Goal: Task Accomplishment & Management: Manage account settings

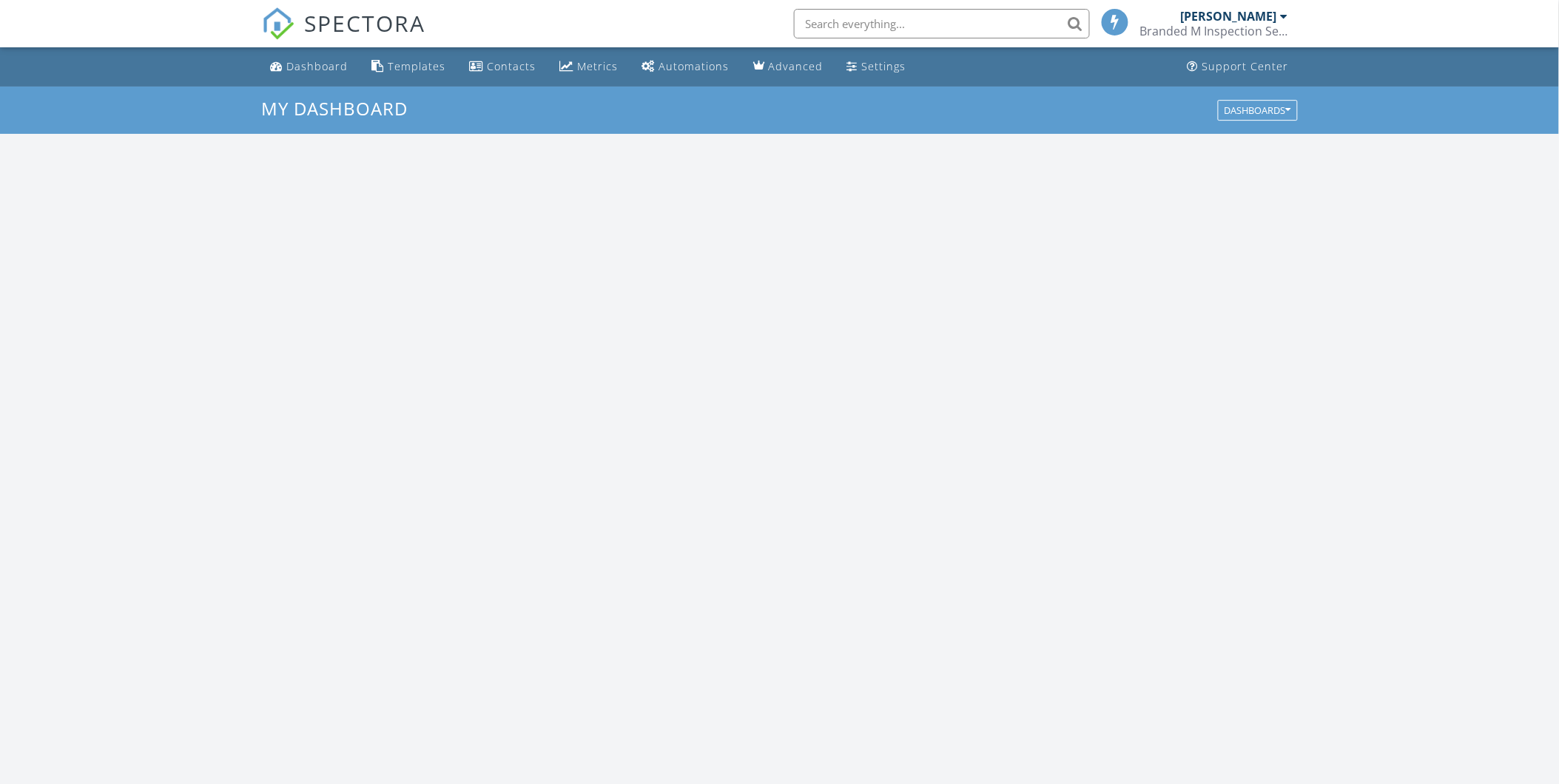
scroll to position [1372, 1585]
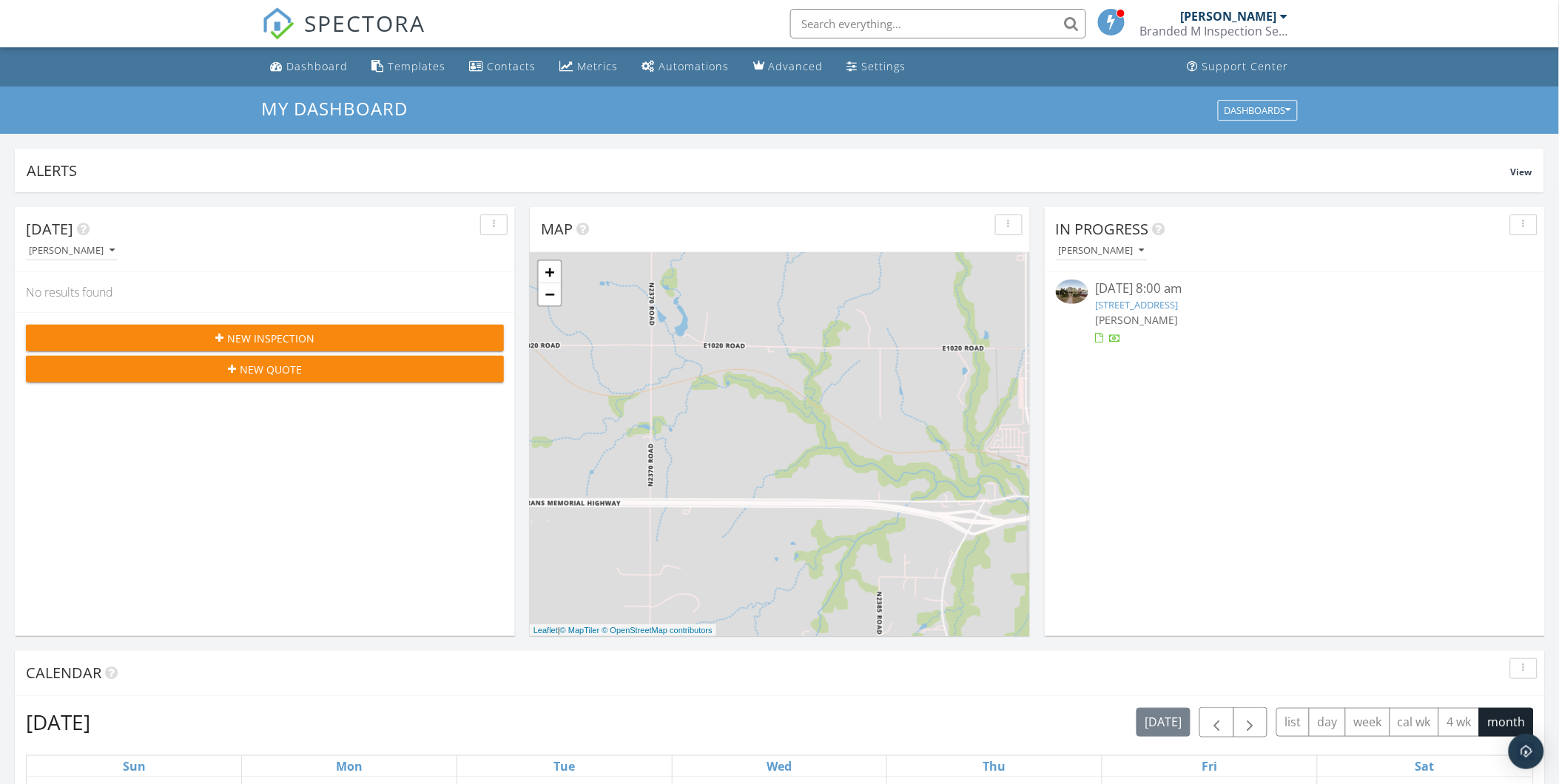
click at [1122, 305] on link "107 S Broadway Ave, Hobart, OK 73651" at bounding box center [1137, 305] width 83 height 13
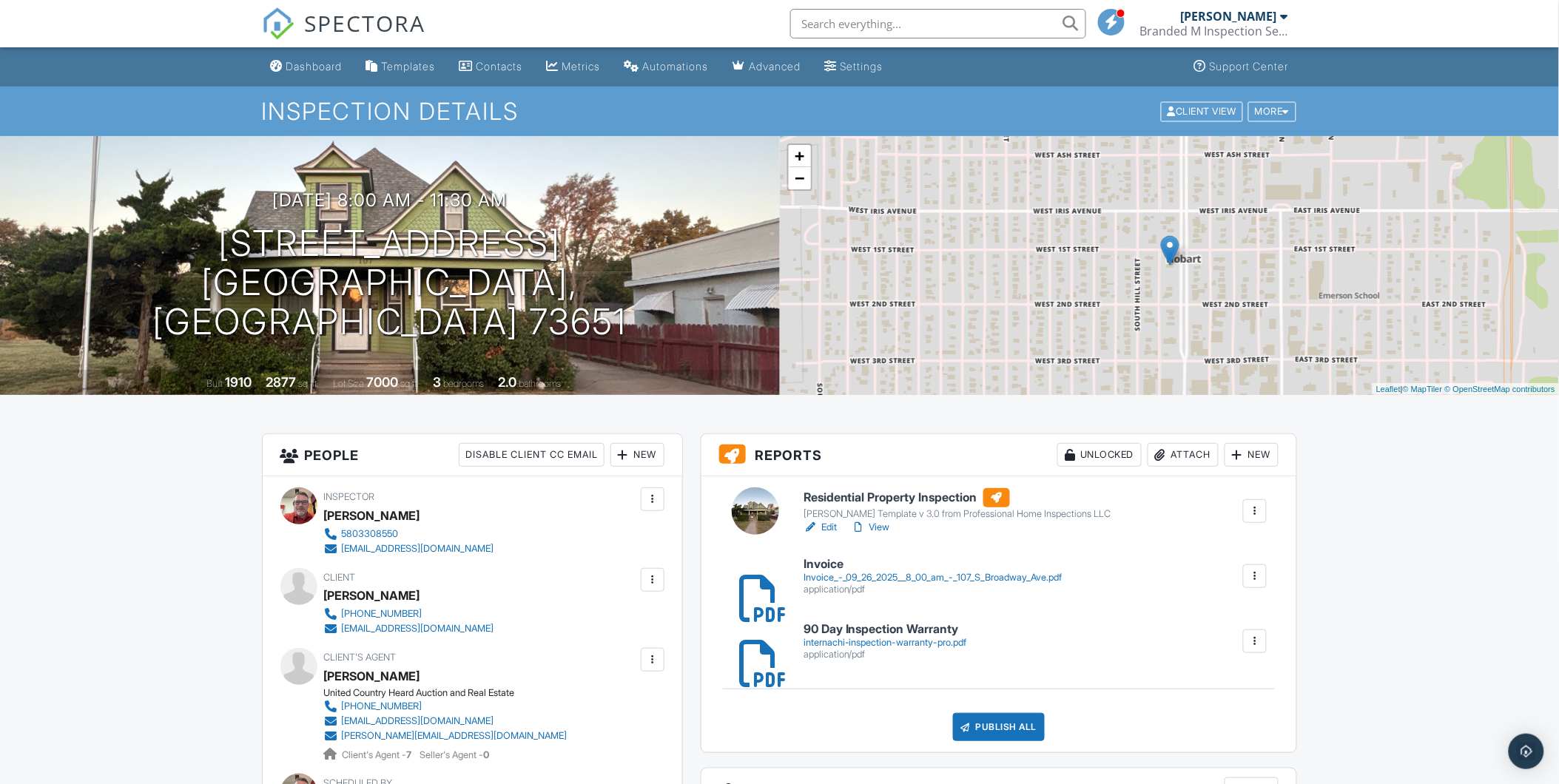
click at [1195, 456] on div "Attach" at bounding box center [1183, 455] width 71 height 24
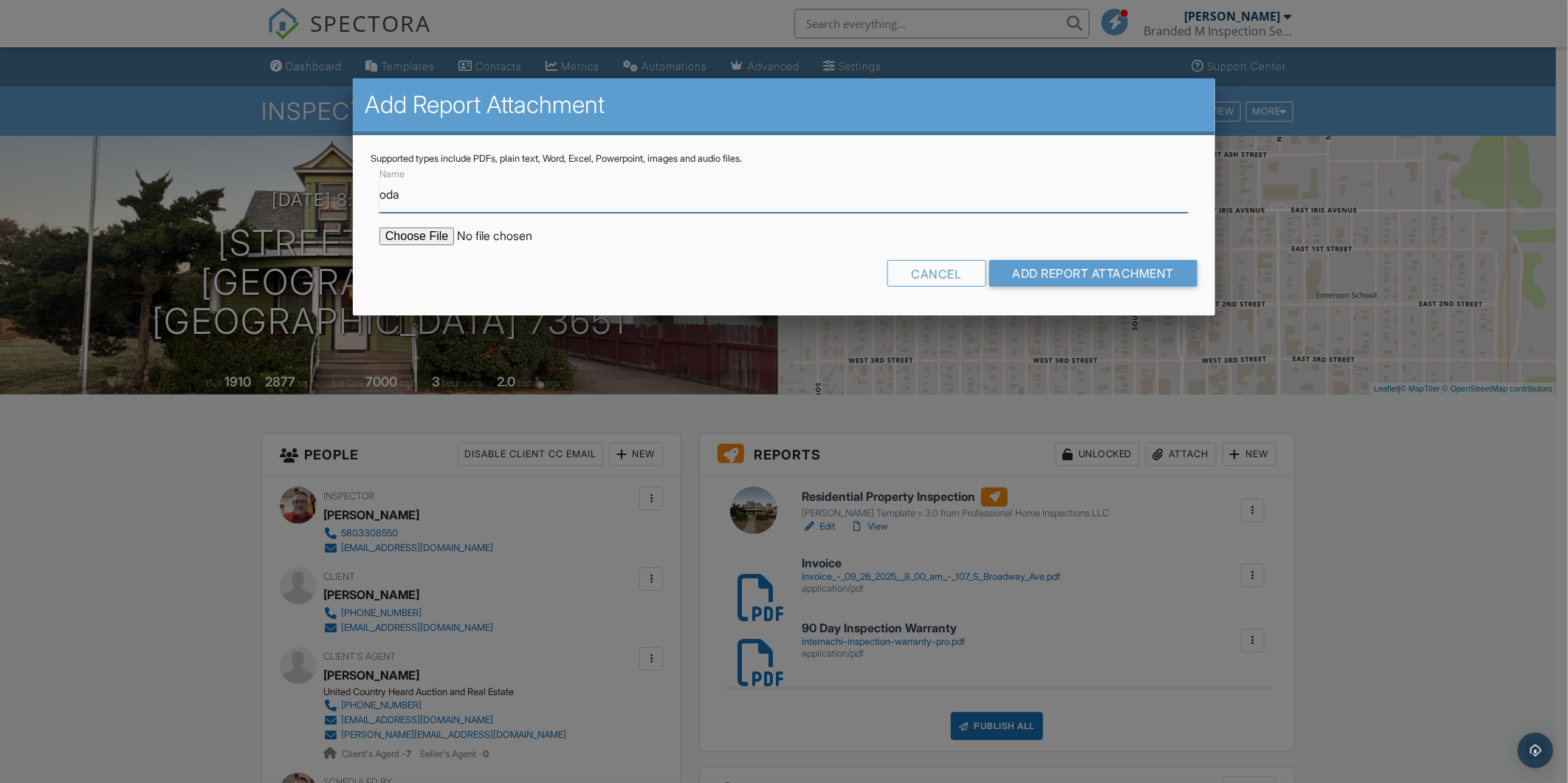
type input "ODAFF-1 Termite Report"
click at [405, 225] on form "Name ODAFF-1 Termite Report Cancel Add Report Attachment" at bounding box center [784, 231] width 827 height 133
click at [409, 233] on input "file" at bounding box center [505, 237] width 251 height 18
type input "C:\fakepath\ODAFF-1 Termite Report 107 S Broadway Ave Hobart.pdf"
click at [1018, 265] on input "Add Report Attachment" at bounding box center [1094, 273] width 209 height 26
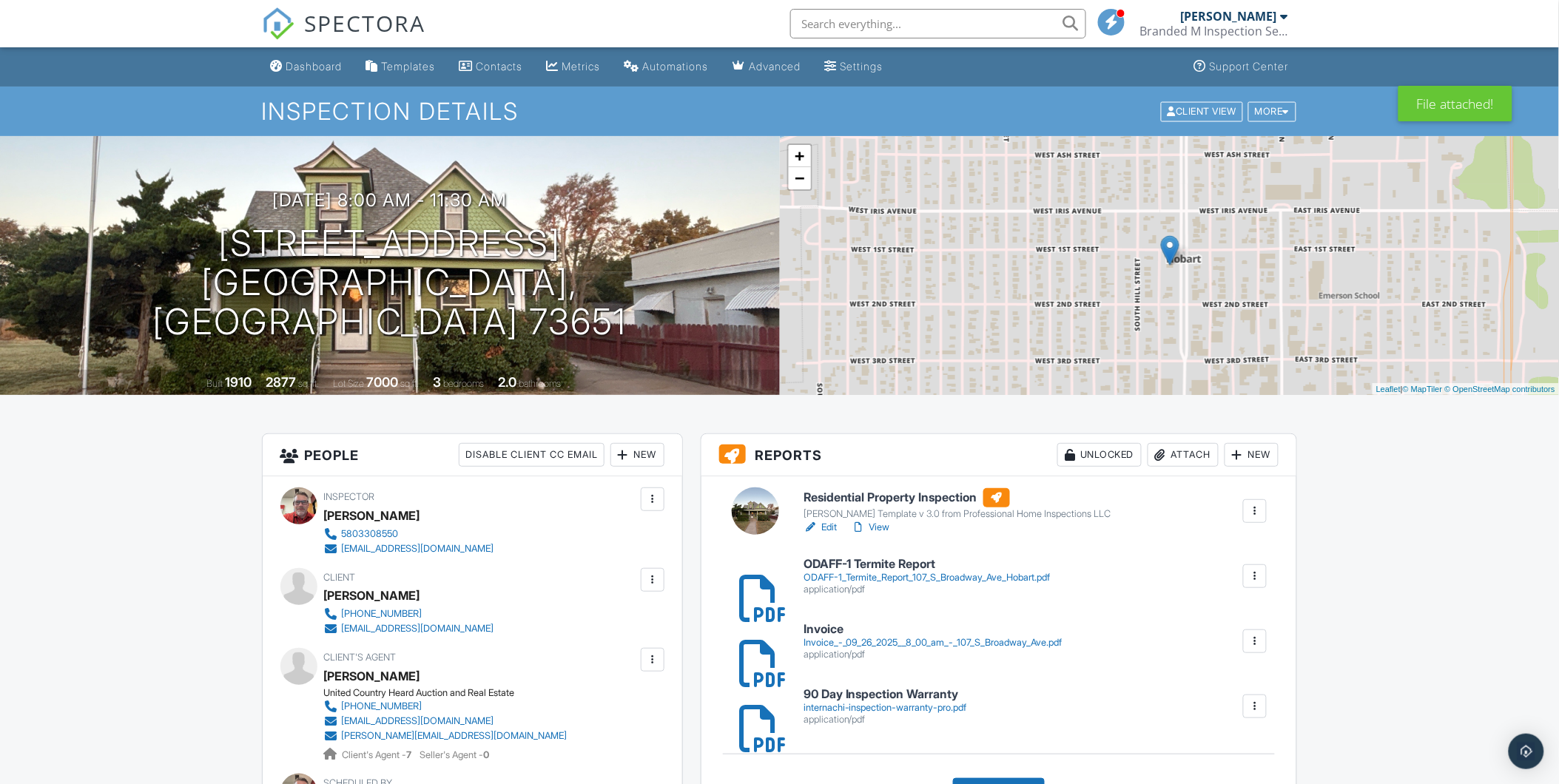
click at [889, 498] on h6 "Residential Property Inspection" at bounding box center [957, 497] width 308 height 19
